Goal: Answer question/provide support: Answer question/provide support

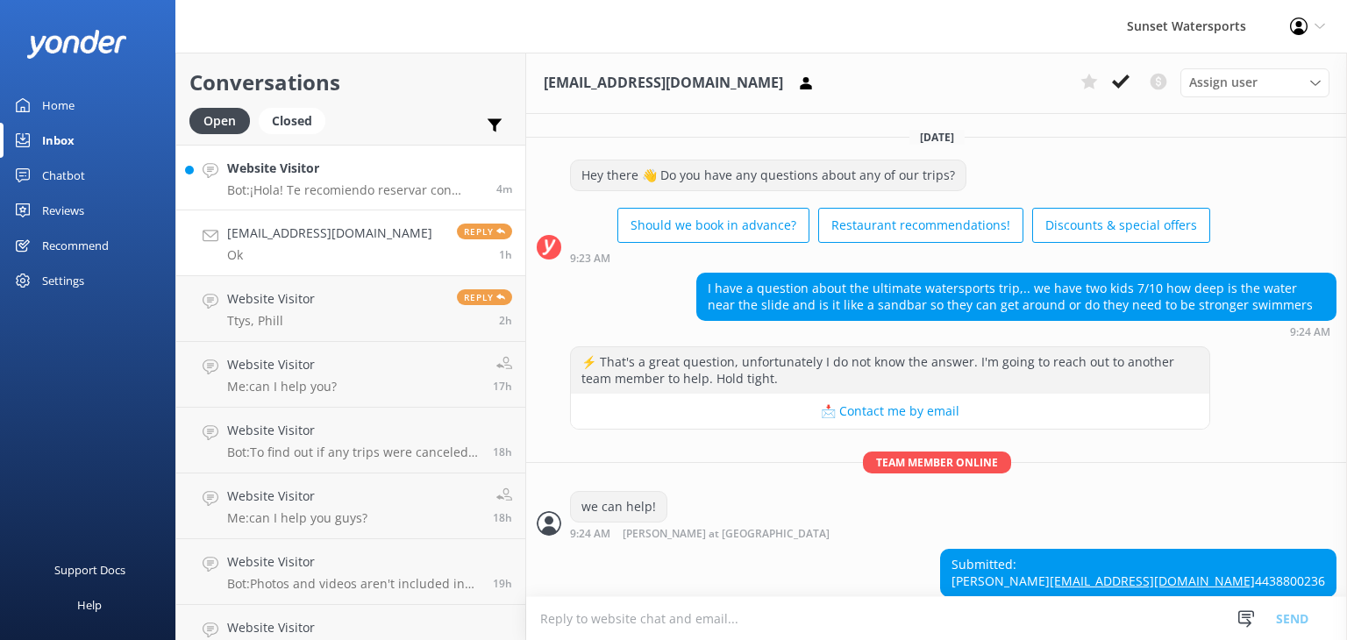
scroll to position [413, 0]
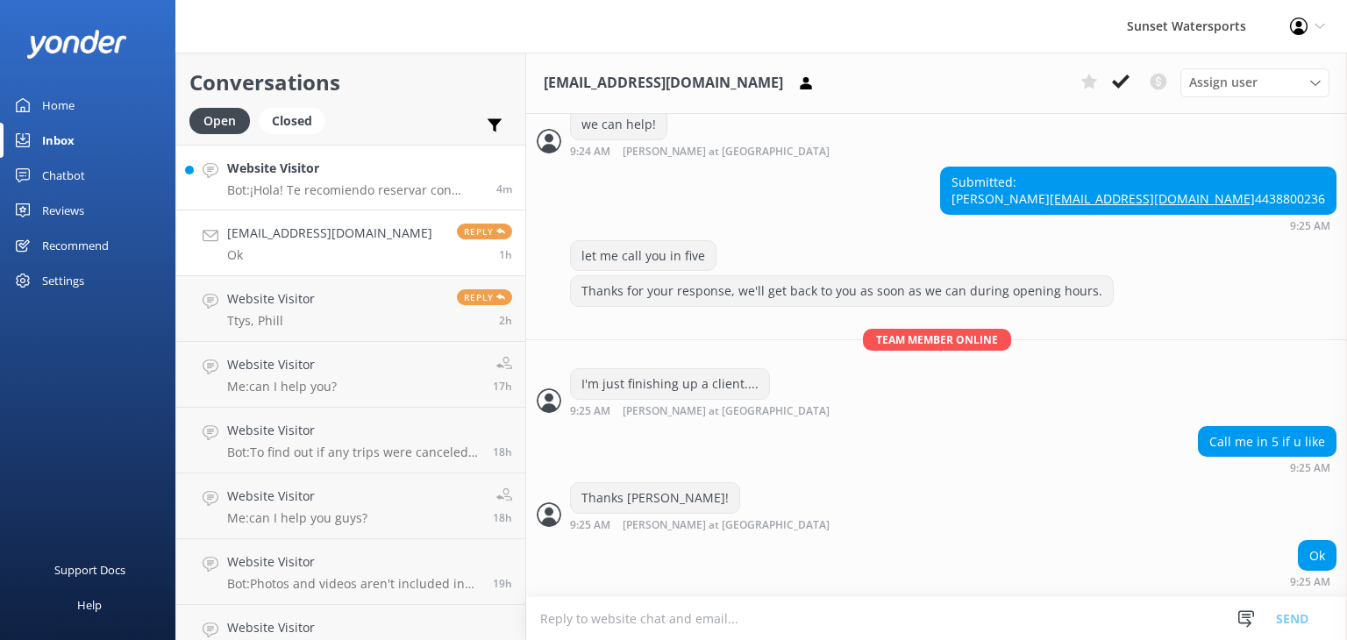
click at [358, 189] on p "Bot: ¡Hola! Te recomiendo reservar con anticipación, ya que nuestros tours suel…" at bounding box center [355, 190] width 256 height 16
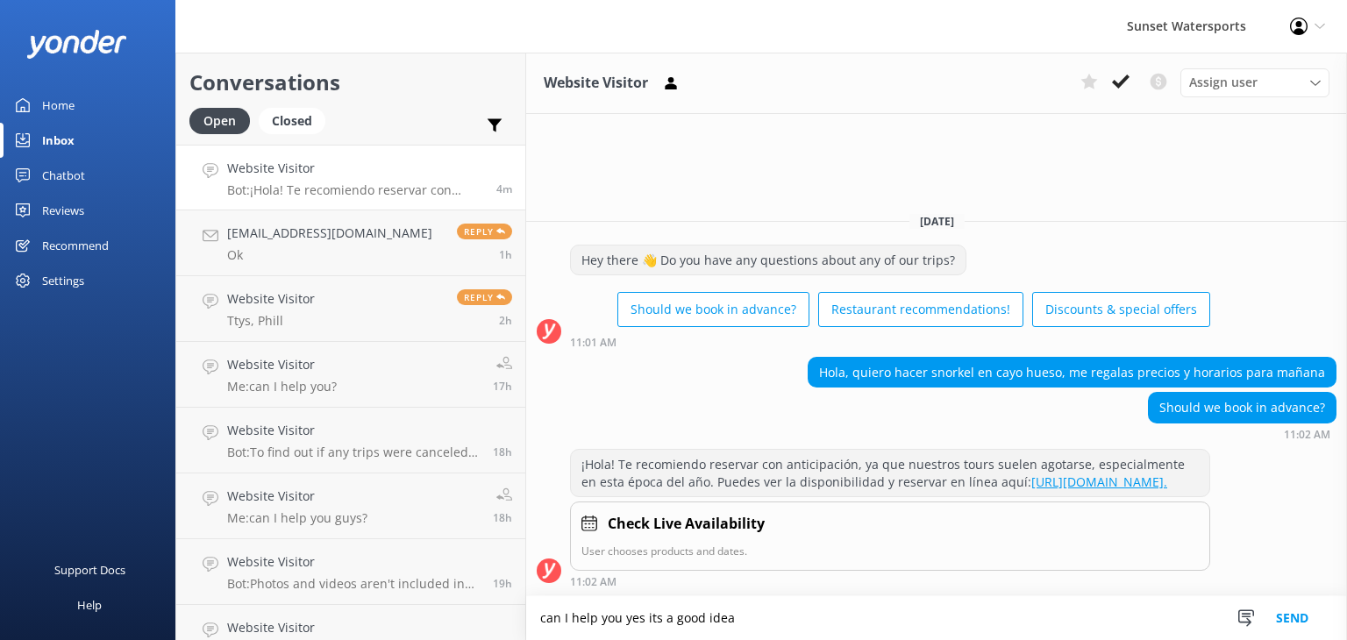
type textarea "can I help you yes its a good idea"
click at [1284, 621] on button "Send" at bounding box center [1292, 618] width 66 height 44
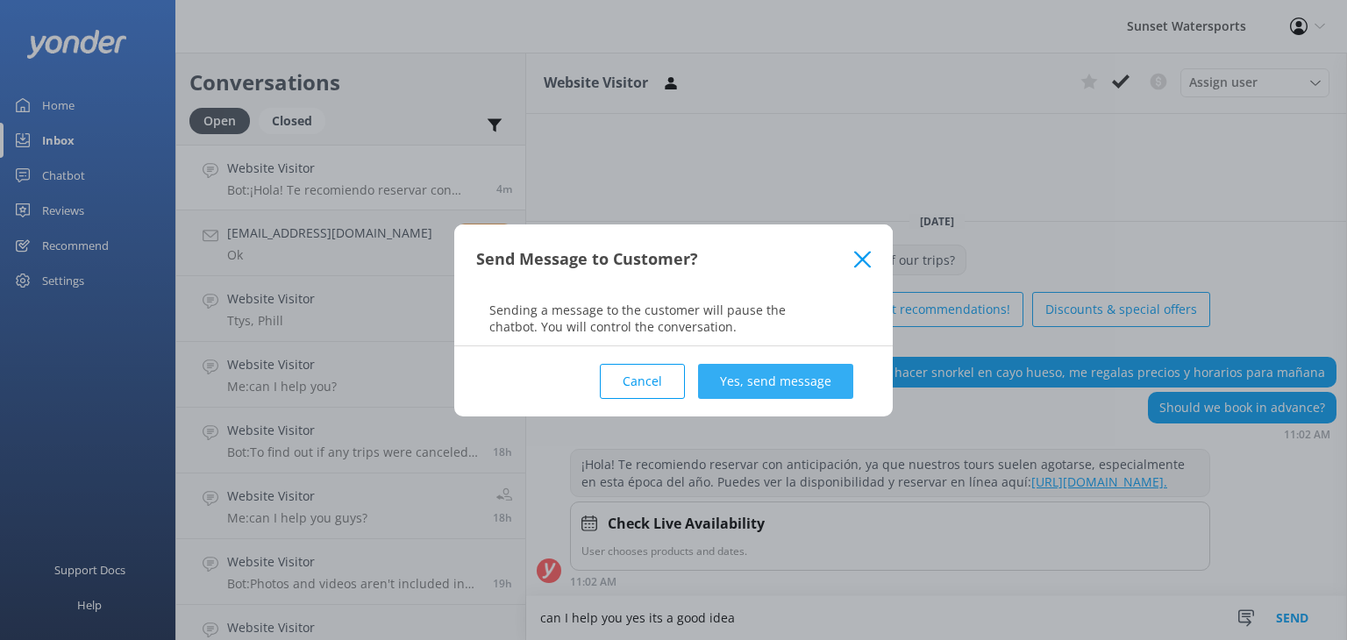
click at [770, 382] on button "Yes, send message" at bounding box center [775, 381] width 155 height 35
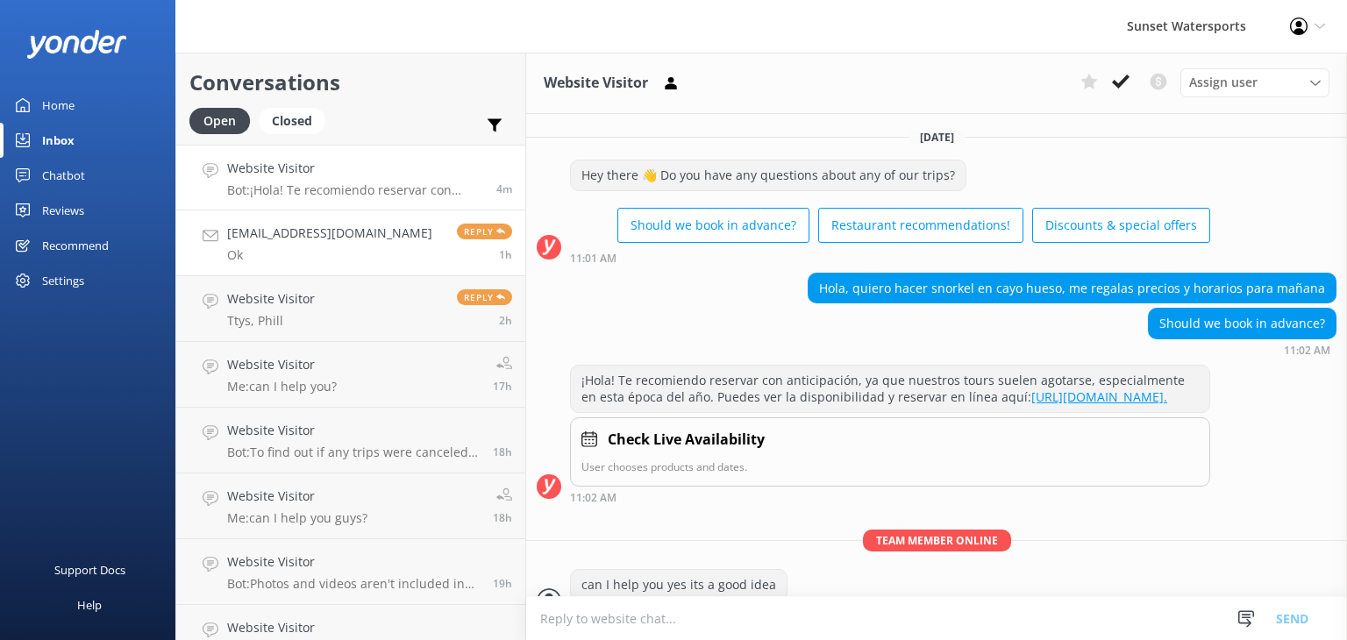
scroll to position [44, 0]
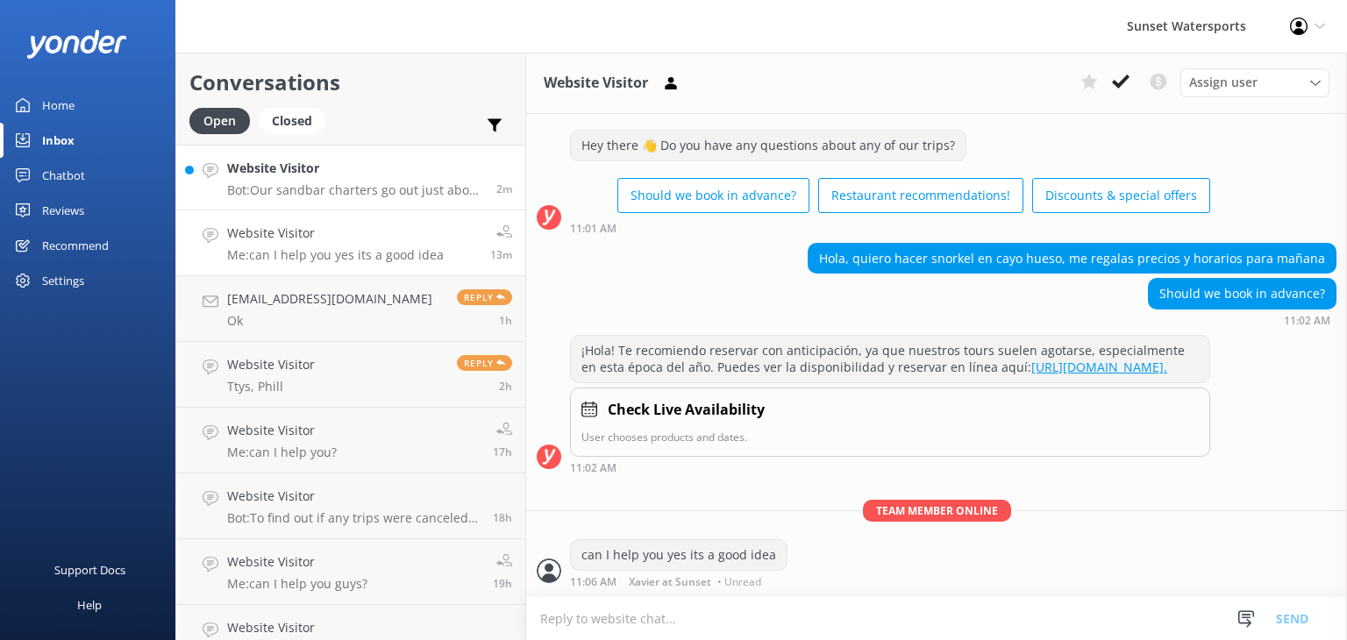
click at [410, 196] on p "Bot: Our sandbar charters go out just about every day of the year, weather perm…" at bounding box center [355, 190] width 256 height 16
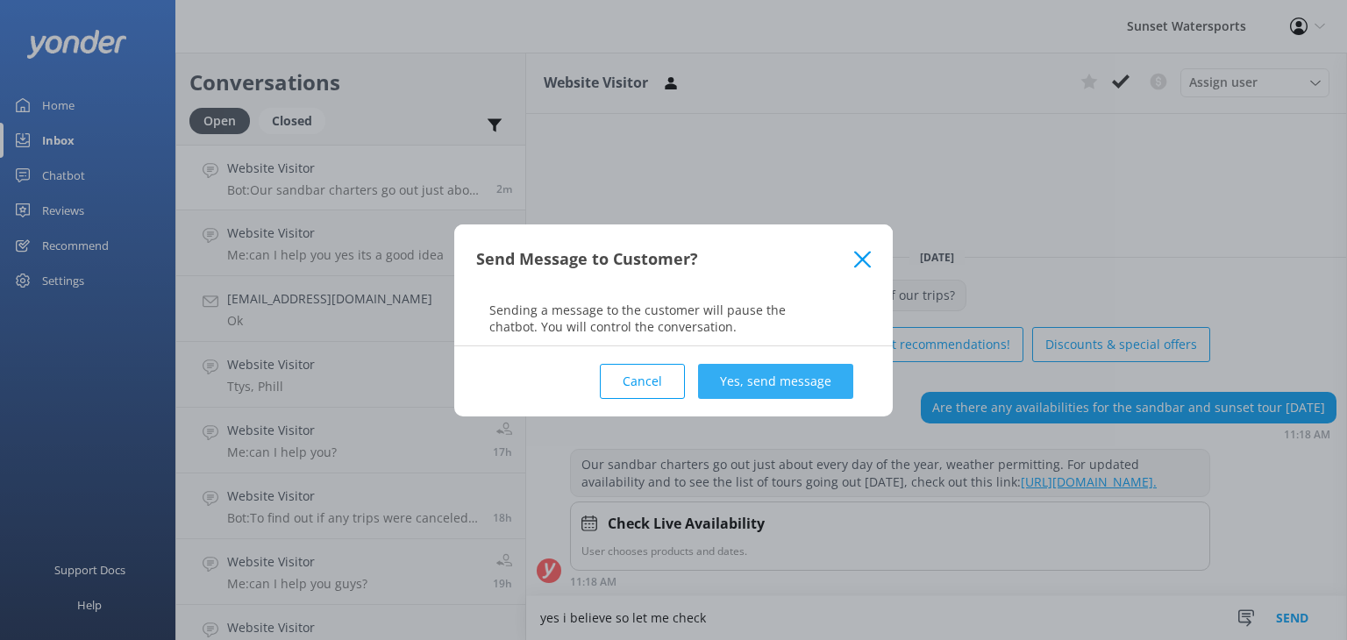
type textarea "yes i believe so let me check"
click at [769, 372] on button "Yes, send message" at bounding box center [775, 381] width 155 height 35
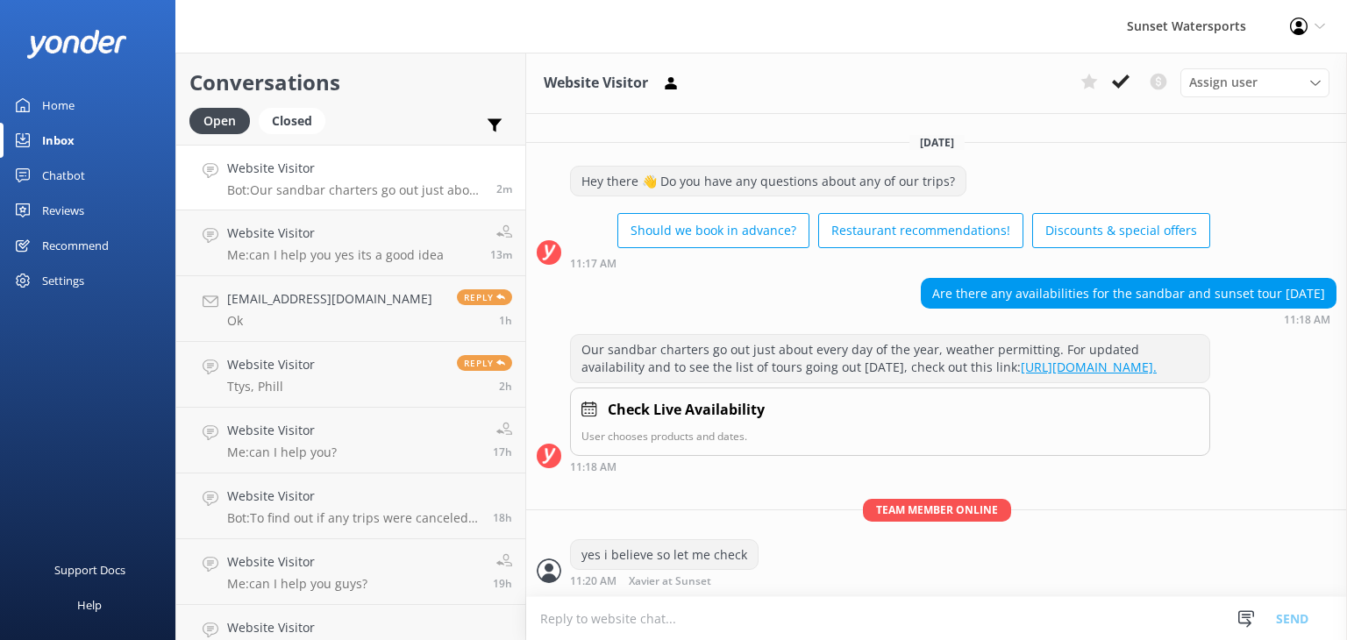
scroll to position [10, 0]
click at [651, 624] on textarea at bounding box center [936, 618] width 821 height 43
type textarea "give me a call if you can [PERSON_NAME] with Sunset [PHONE_NUMBER] thx"
click at [1291, 610] on button "Send" at bounding box center [1292, 618] width 66 height 44
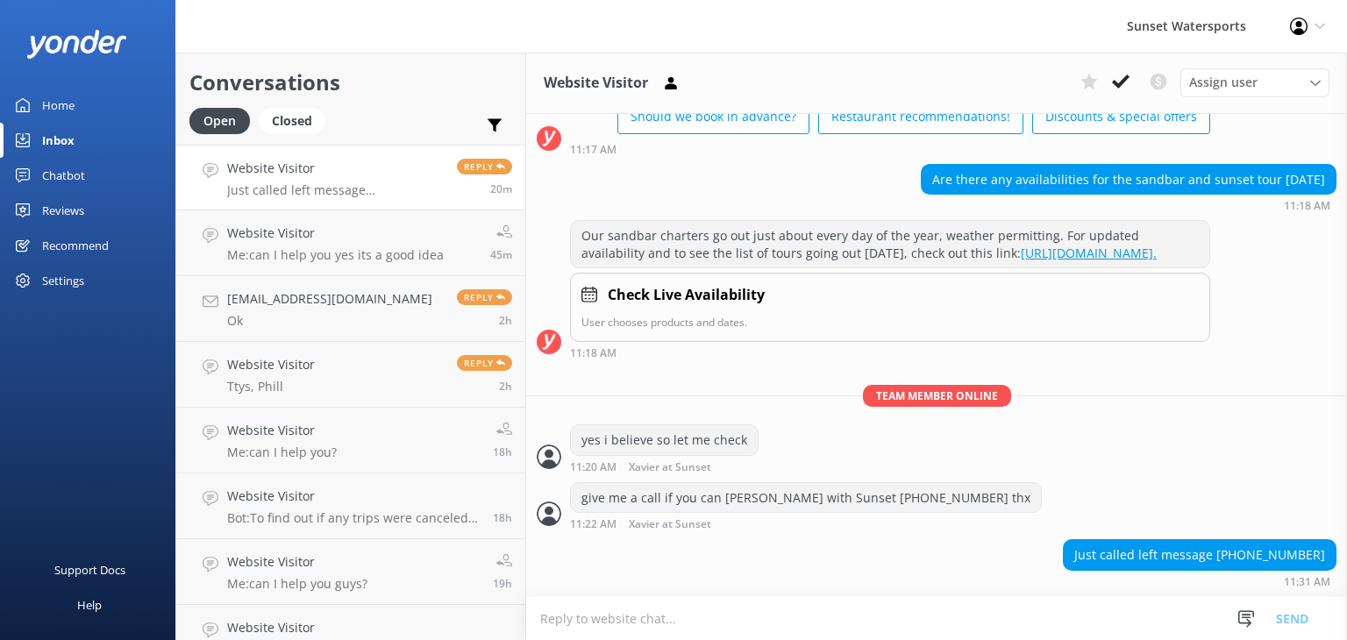
scroll to position [123, 0]
click at [346, 187] on p "Just called left message [PHONE_NUMBER]" at bounding box center [335, 190] width 217 height 16
click at [370, 246] on div "Website Visitor Me: can I help you yes its a good idea" at bounding box center [335, 243] width 217 height 39
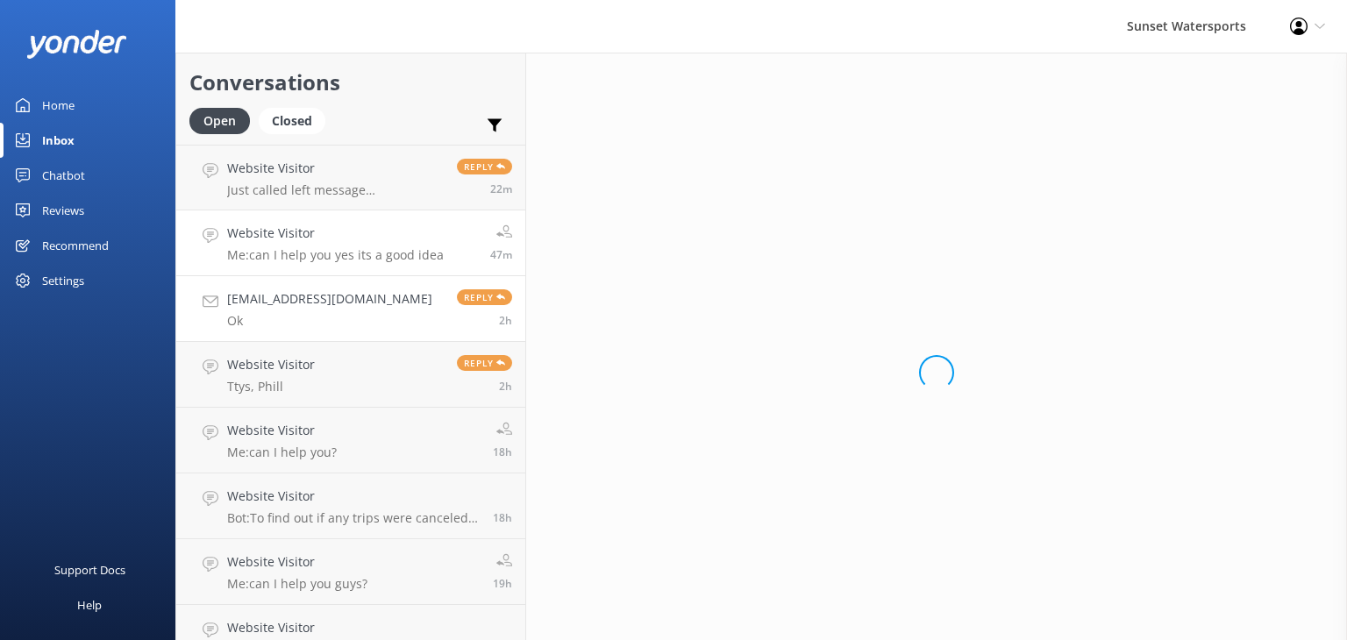
click at [298, 313] on p "Ok" at bounding box center [329, 321] width 205 height 16
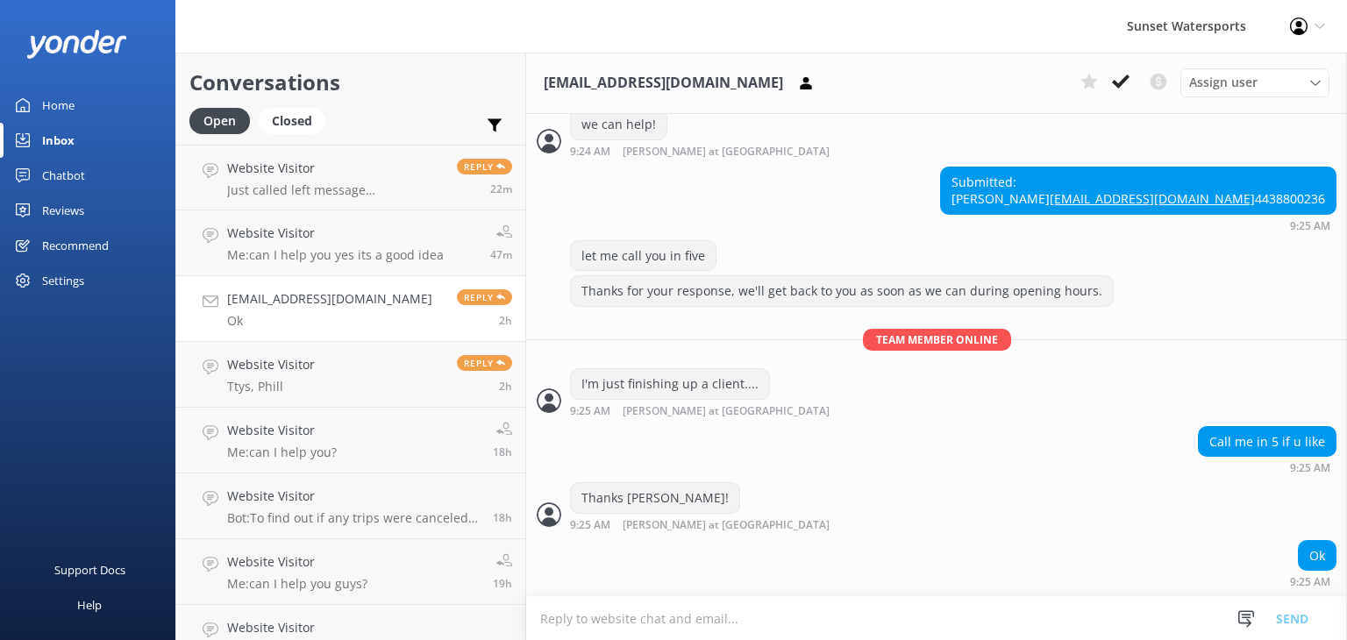
scroll to position [413, 0]
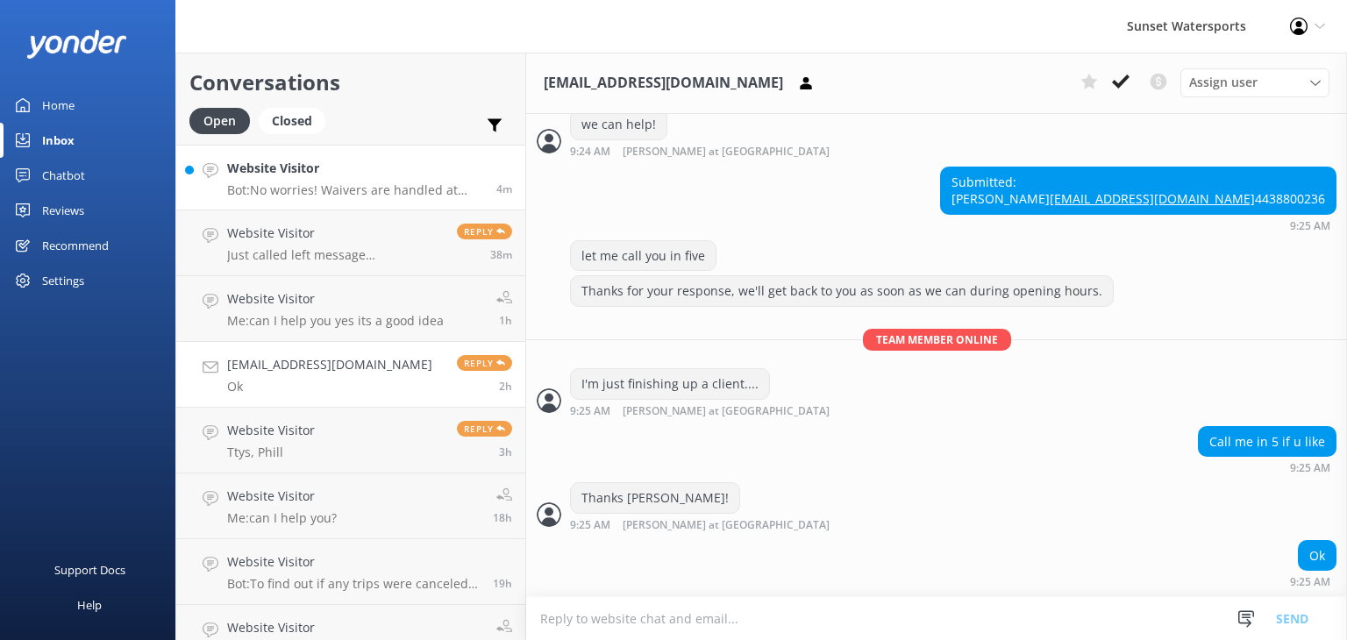
click at [325, 182] on p "Bot: No worries! Waivers are handled at check-in, so you won't find them in you…" at bounding box center [355, 190] width 256 height 16
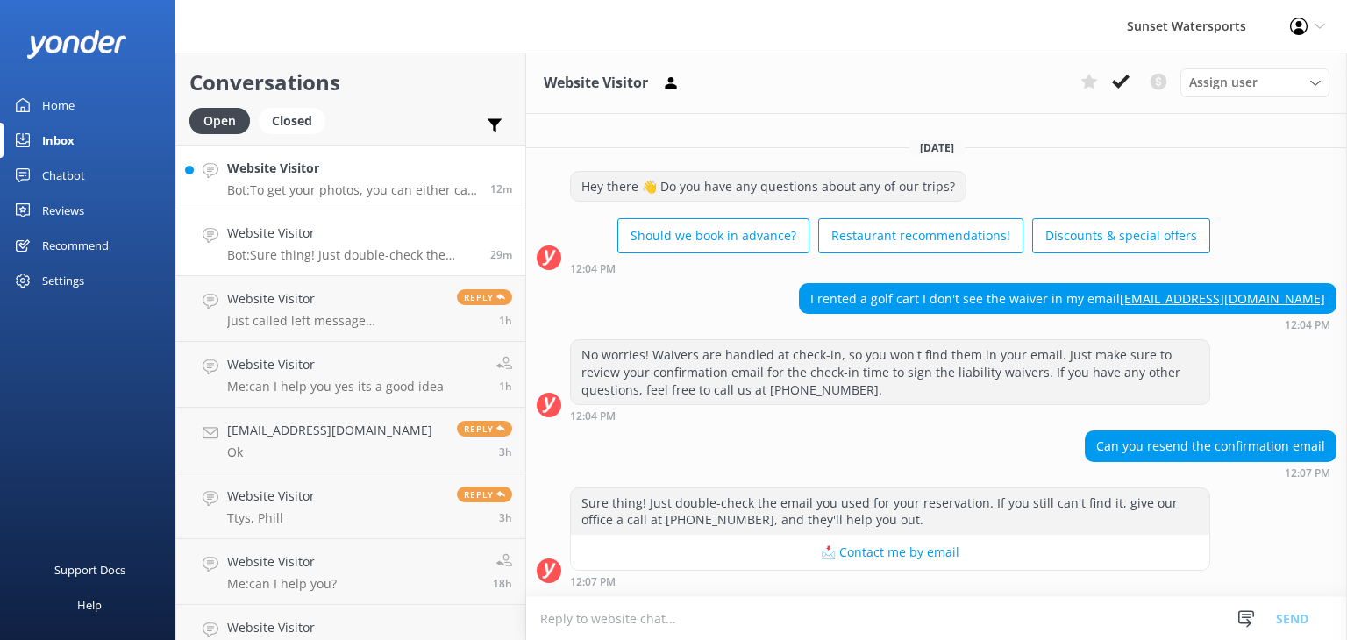
click at [349, 187] on p "Bot: To get your photos, you can either call our office at [PHONE_NUMBER] or ch…" at bounding box center [352, 190] width 250 height 16
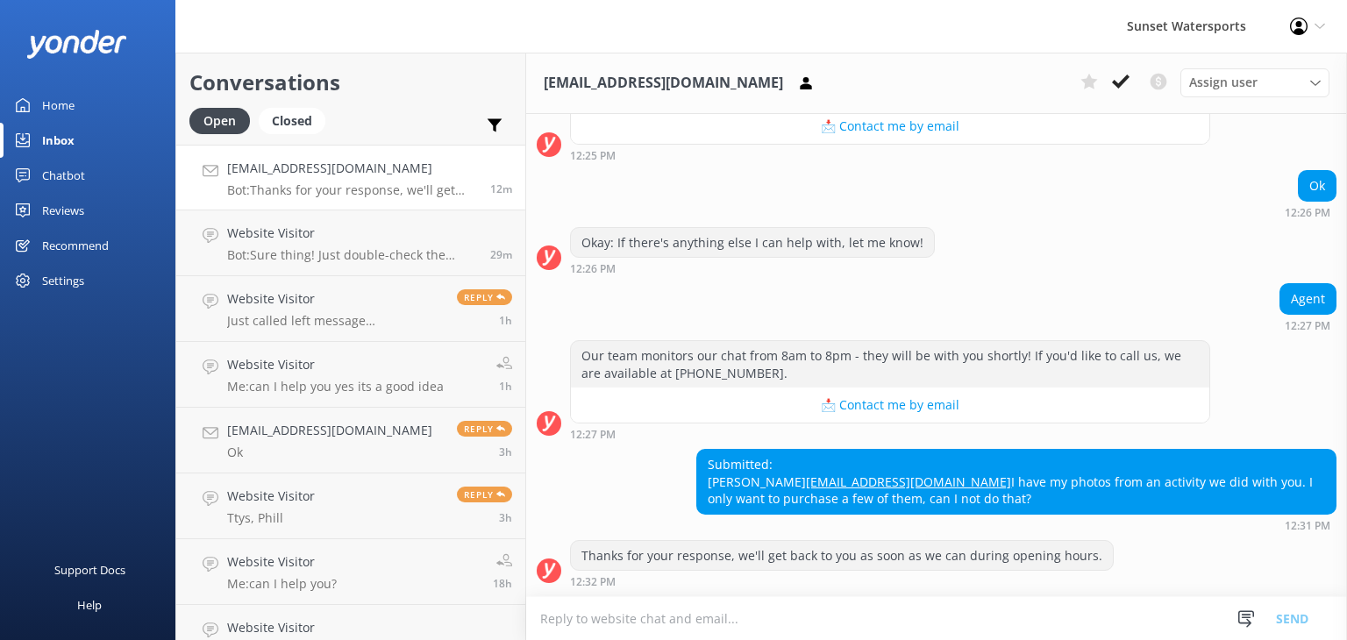
scroll to position [463, 0]
